Goal: Task Accomplishment & Management: Use online tool/utility

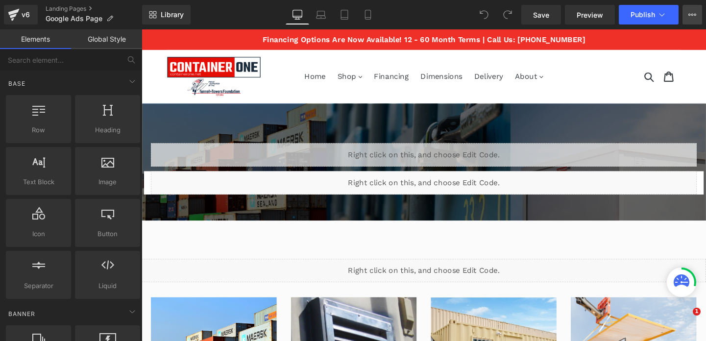
click at [688, 13] on icon at bounding box center [692, 15] width 8 height 8
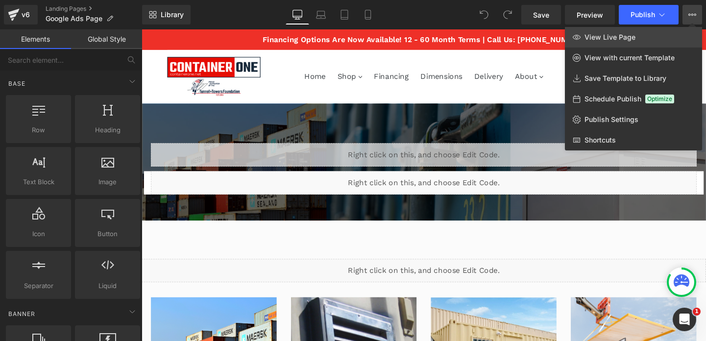
click at [627, 37] on span "View Live Page" at bounding box center [609, 37] width 51 height 9
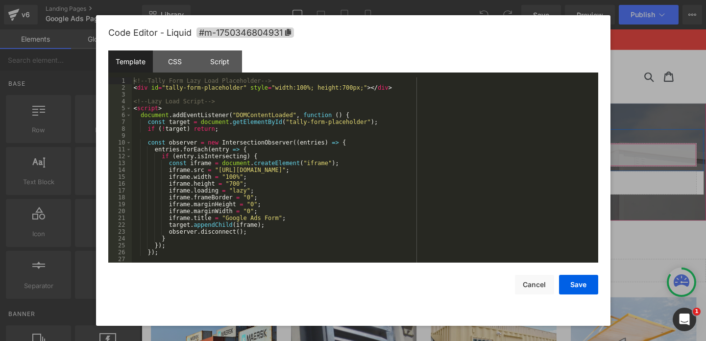
click at [445, 156] on div "Liquid" at bounding box center [437, 161] width 573 height 24
click at [521, 279] on button "Cancel" at bounding box center [534, 285] width 39 height 20
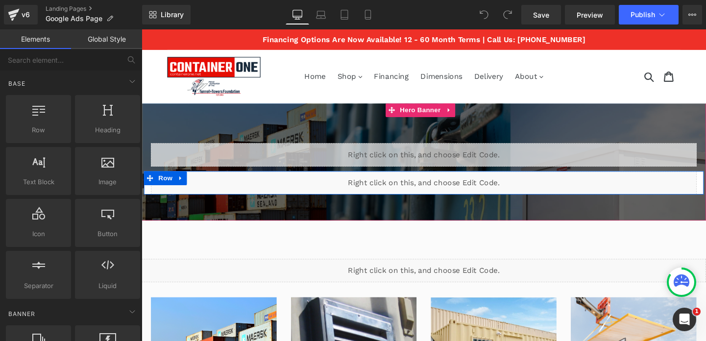
click at [449, 189] on div "Liquid" at bounding box center [437, 190] width 573 height 24
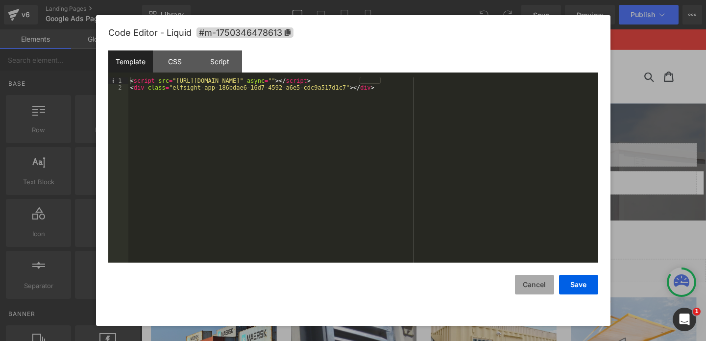
click at [525, 278] on button "Cancel" at bounding box center [534, 285] width 39 height 20
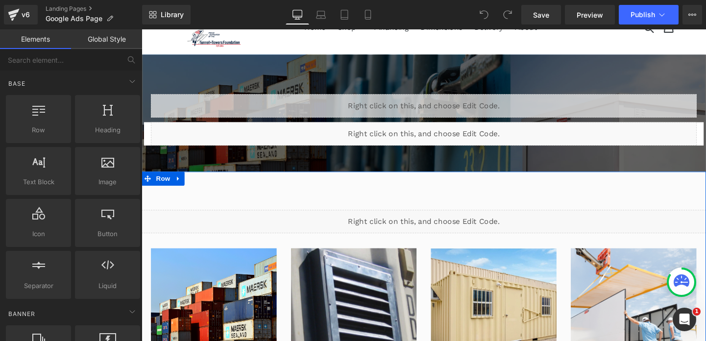
scroll to position [56, 0]
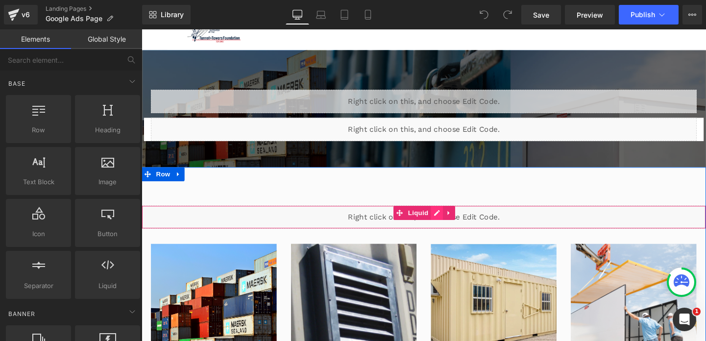
click at [443, 225] on div "Liquid" at bounding box center [438, 226] width 593 height 24
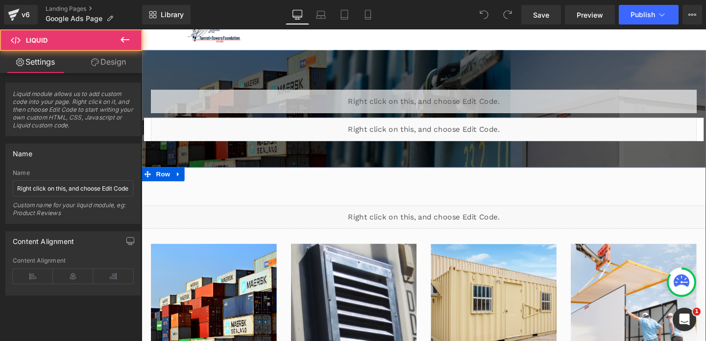
click at [444, 224] on div "Liquid" at bounding box center [438, 226] width 593 height 24
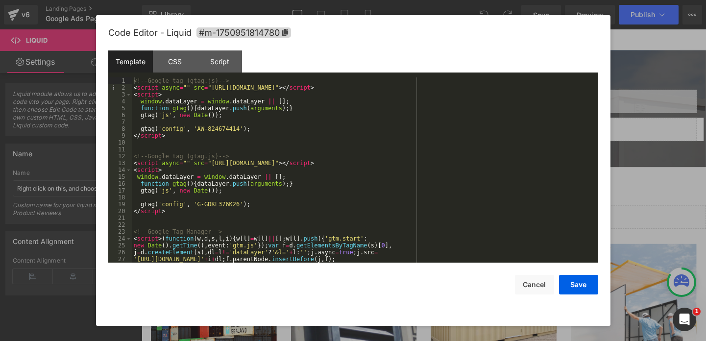
scroll to position [62, 0]
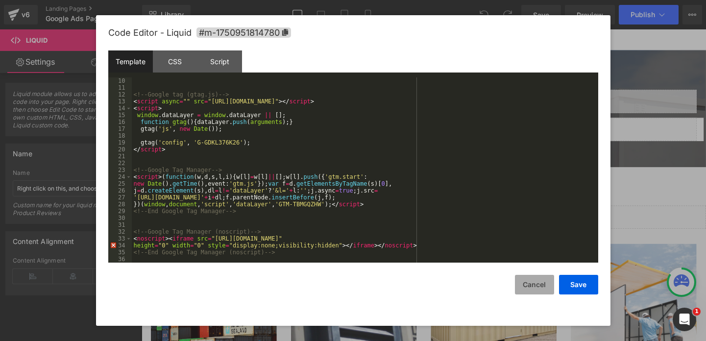
click at [525, 283] on button "Cancel" at bounding box center [534, 285] width 39 height 20
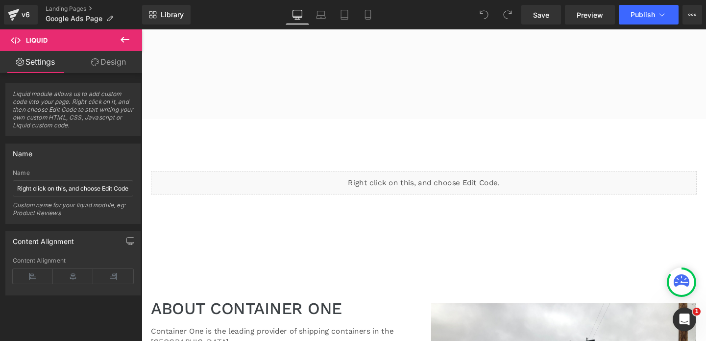
scroll to position [850, 0]
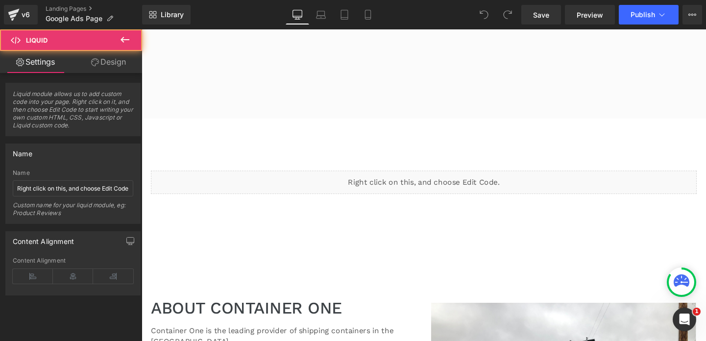
click at [451, 178] on div "Liquid" at bounding box center [437, 190] width 573 height 24
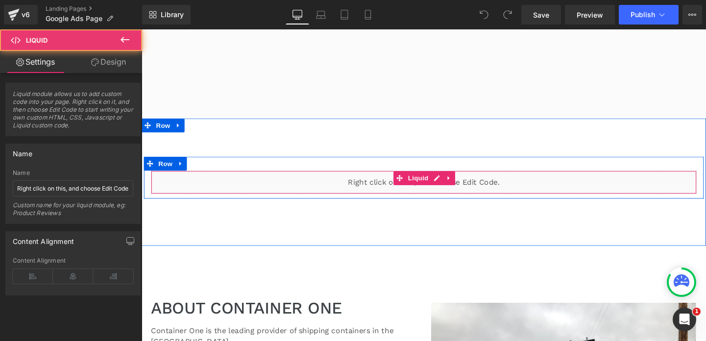
click at [450, 178] on div "Liquid" at bounding box center [437, 190] width 573 height 24
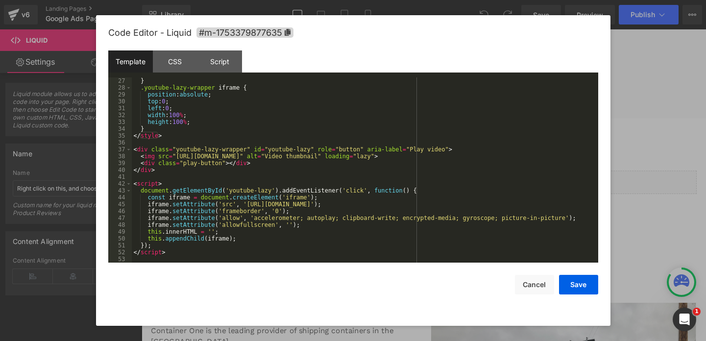
scroll to position [0, 0]
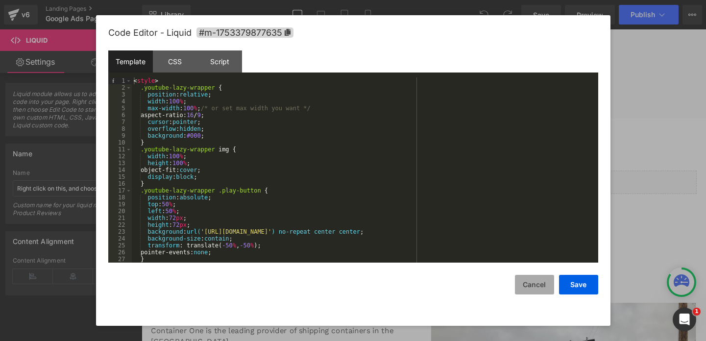
click at [529, 285] on button "Cancel" at bounding box center [534, 285] width 39 height 20
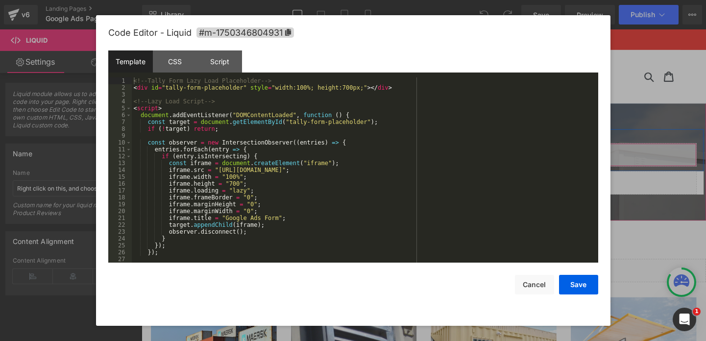
click at [446, 160] on div "Liquid" at bounding box center [437, 161] width 573 height 24
click at [530, 276] on button "Cancel" at bounding box center [534, 285] width 39 height 20
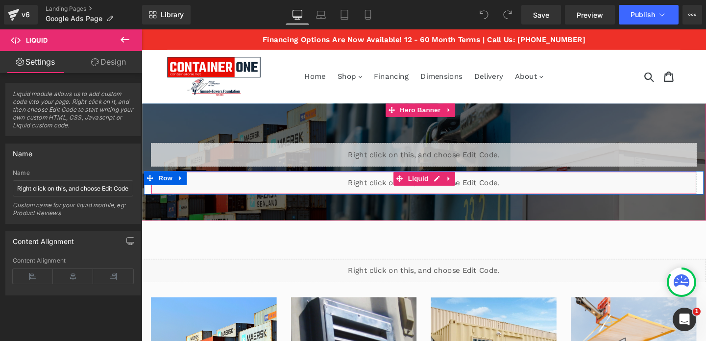
click at [443, 188] on div "Liquid" at bounding box center [437, 190] width 573 height 24
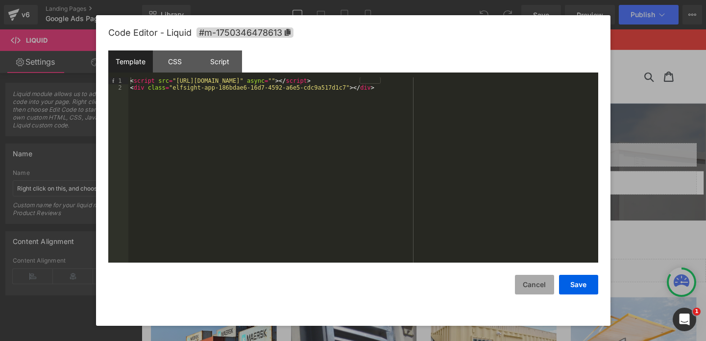
click at [519, 283] on button "Cancel" at bounding box center [534, 285] width 39 height 20
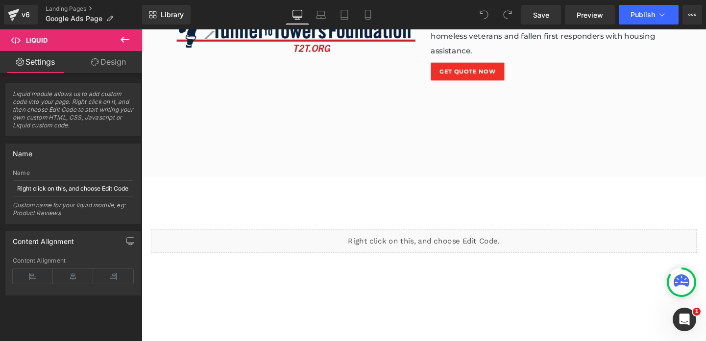
scroll to position [788, 0]
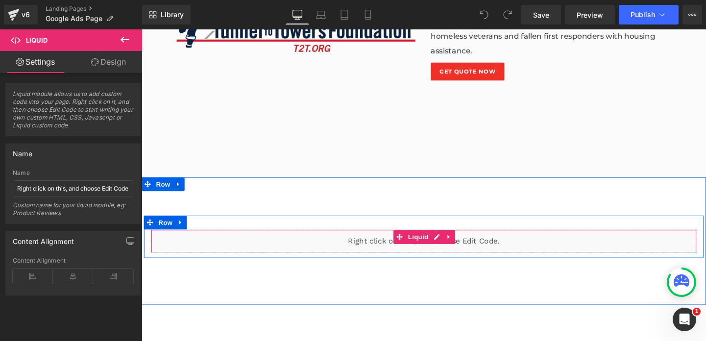
click at [449, 240] on div "Liquid" at bounding box center [437, 252] width 573 height 24
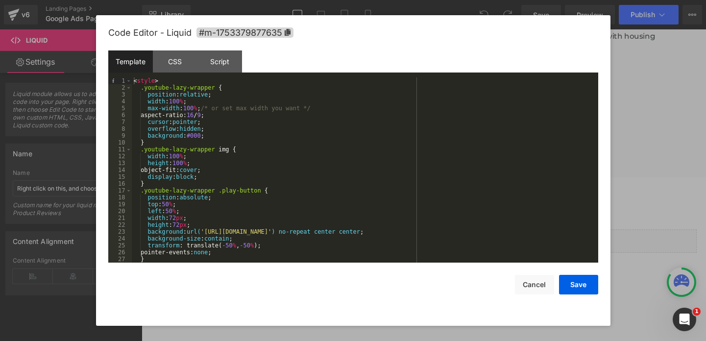
scroll to position [178, 0]
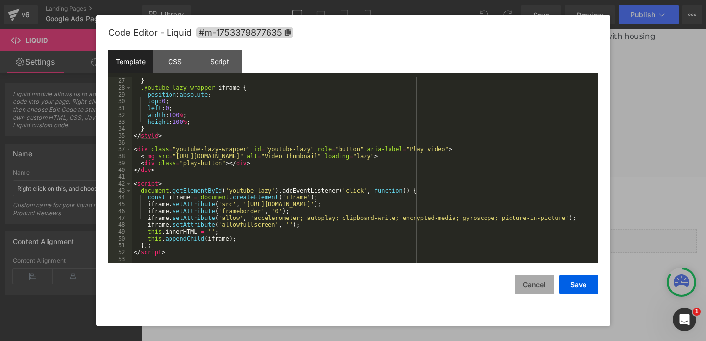
click at [522, 283] on button "Cancel" at bounding box center [534, 285] width 39 height 20
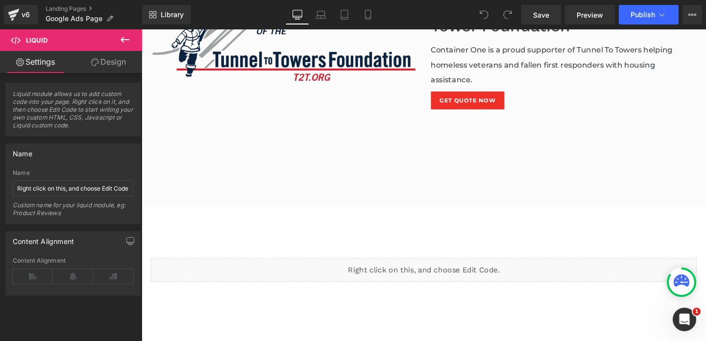
scroll to position [668, 0]
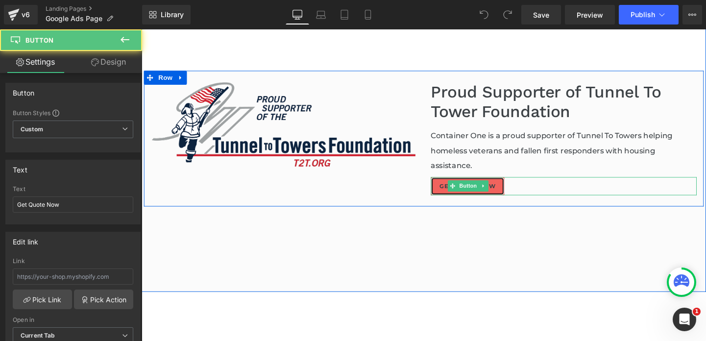
click at [504, 185] on link "Get Quote Now" at bounding box center [483, 194] width 77 height 19
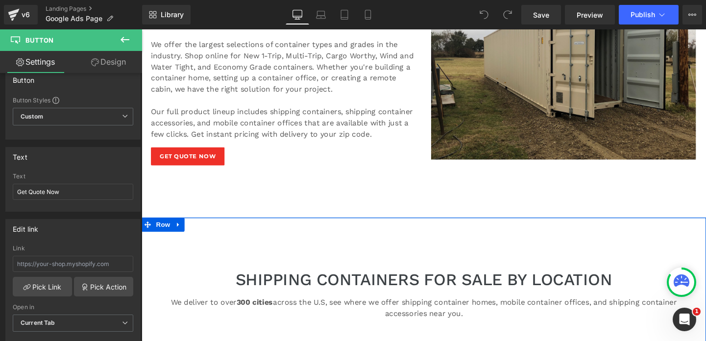
scroll to position [1149, 0]
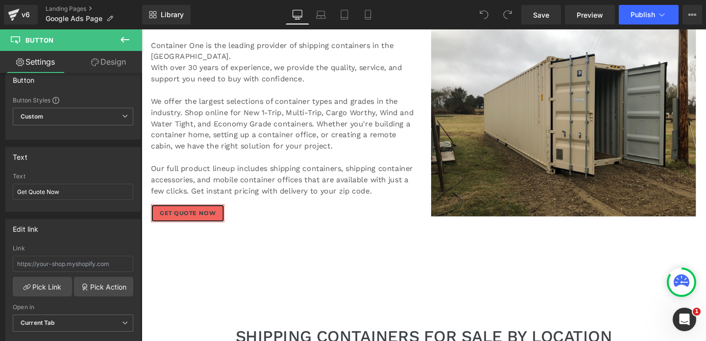
click at [204, 213] on div "Get Quote Now Button" at bounding box center [290, 222] width 279 height 19
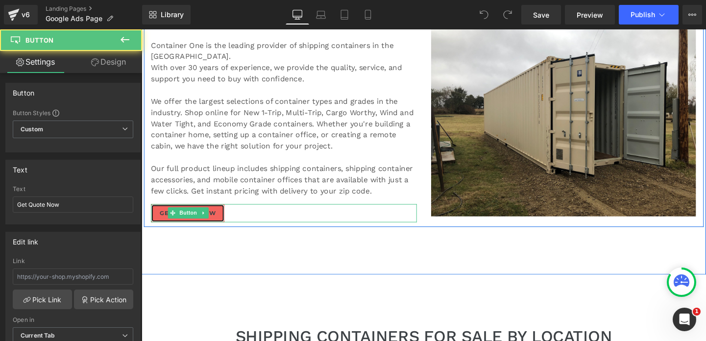
click at [221, 213] on link "Get Quote Now" at bounding box center [189, 222] width 77 height 19
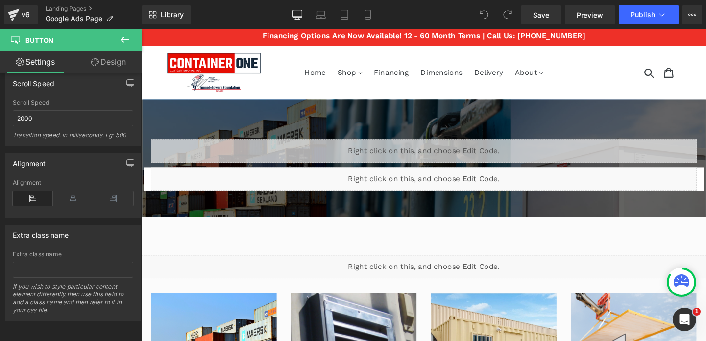
scroll to position [0, 0]
